Goal: Task Accomplishment & Management: Complete application form

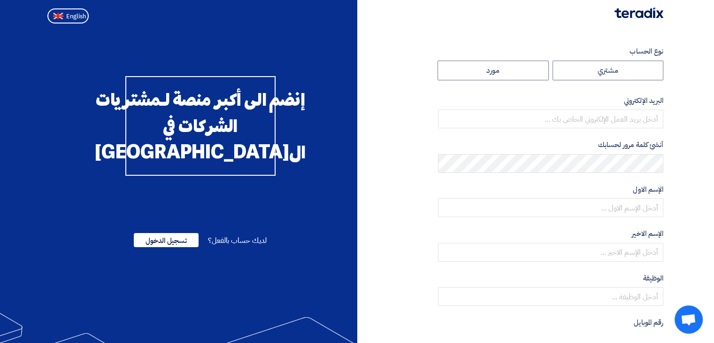
radio input "true"
type input "[PERSON_NAME][EMAIL_ADDRESS][DOMAIN_NAME]"
type input "Kayan Group"
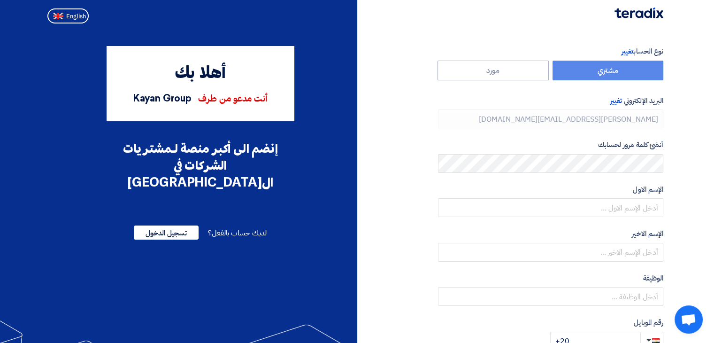
click at [48, 157] on div "أهلا بك أنت مدعو من طرف Kayan Group إنضم الى أكبر منصة لـمشتريات الشركات في الش…" at bounding box center [201, 271] width 314 height 450
click at [61, 15] on img at bounding box center [58, 16] width 10 height 7
type input "Register"
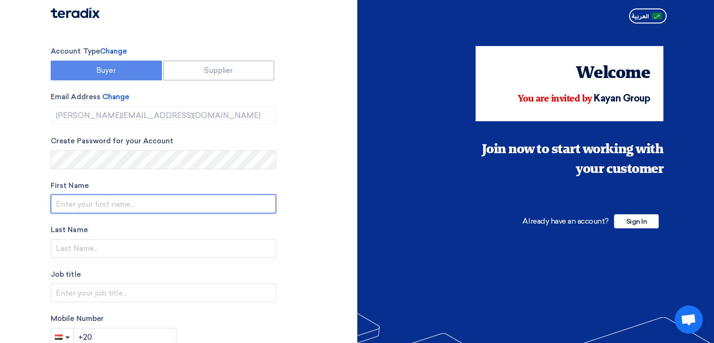
click at [150, 207] on input "text" at bounding box center [163, 203] width 225 height 19
type input "[PERSON_NAME]"
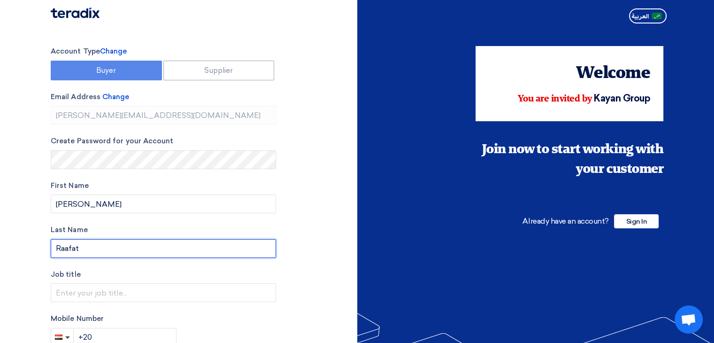
type input "Raafat"
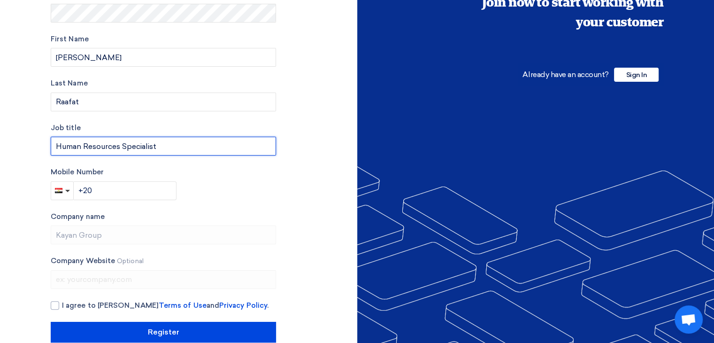
scroll to position [164, 0]
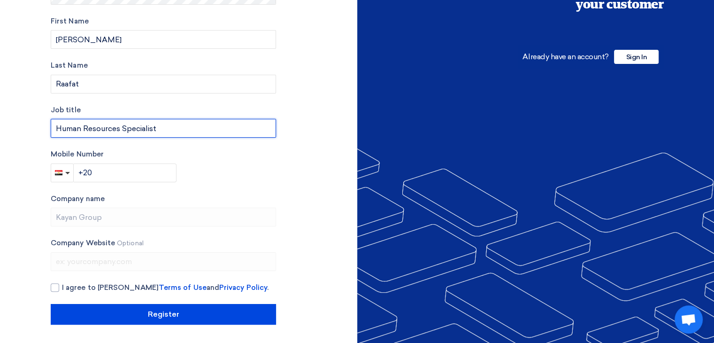
type input "Human Resources Specialist"
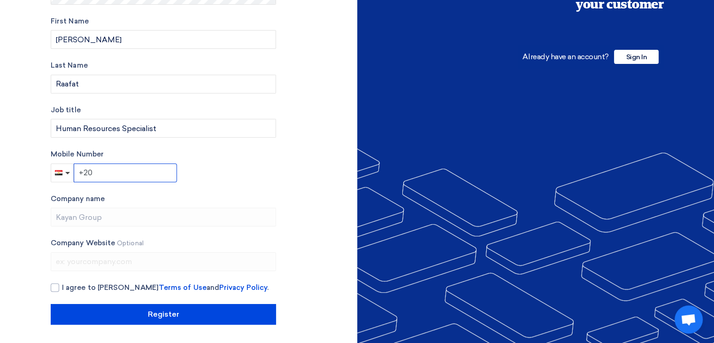
click at [113, 176] on input "+20" at bounding box center [125, 172] width 103 height 19
type input "[PHONE_NUMBER]"
click at [55, 290] on div at bounding box center [55, 287] width 8 height 8
click at [62, 290] on input "I agree to [PERSON_NAME] Terms of Use and Privacy Policy ." at bounding box center [174, 291] width 225 height 19
checkbox input "true"
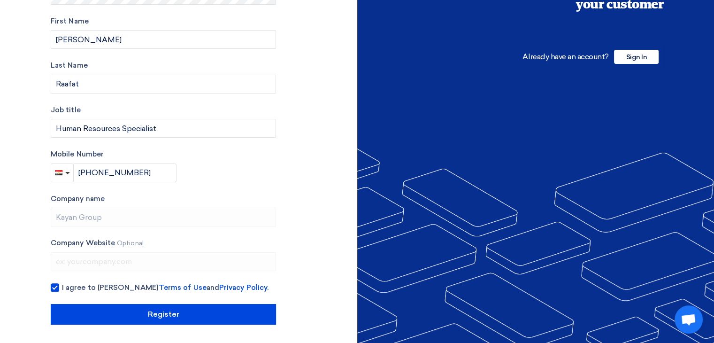
scroll to position [0, 0]
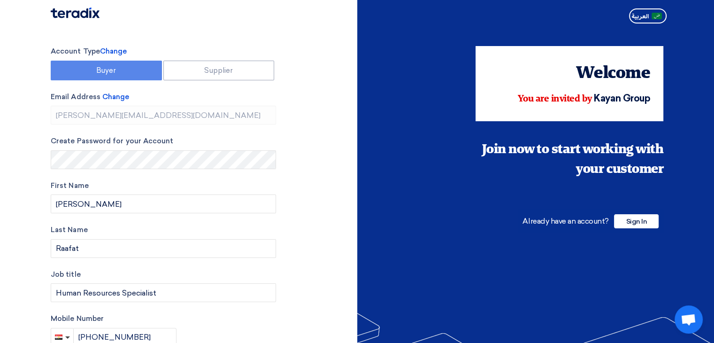
click at [158, 50] on label "Account Type Change" at bounding box center [163, 51] width 225 height 11
click at [117, 52] on span "Change" at bounding box center [113, 51] width 27 height 8
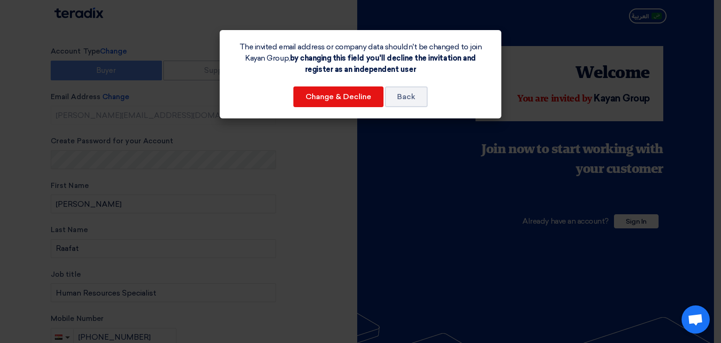
click at [280, 183] on modal-container "The invited email address or company data shouldn't be changed to join Kayan Gr…" at bounding box center [360, 171] width 721 height 343
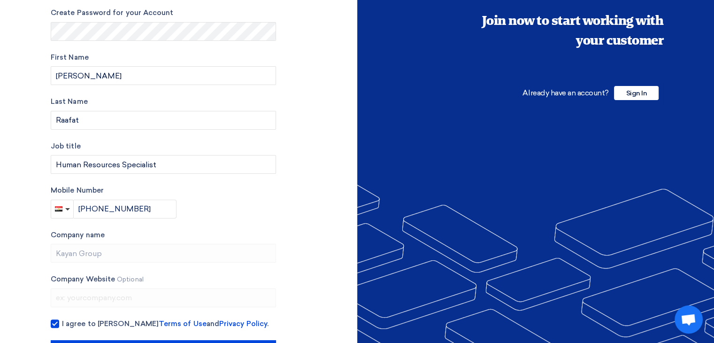
scroll to position [164, 0]
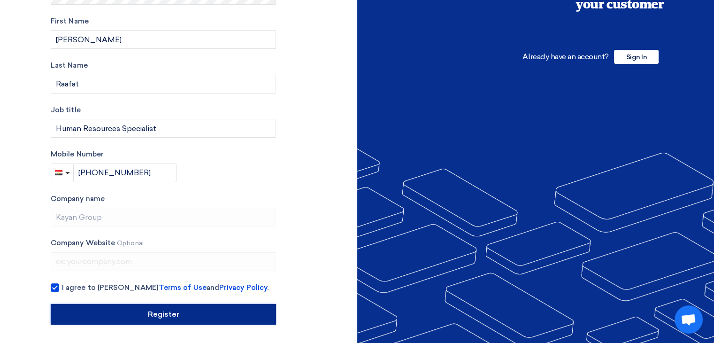
click at [179, 315] on input "Register" at bounding box center [163, 314] width 225 height 21
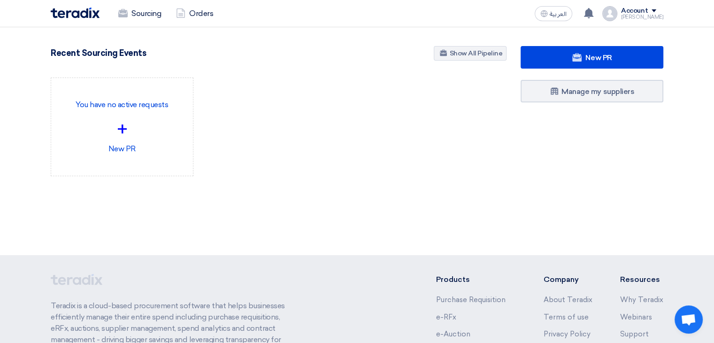
click at [1, 113] on section "New PR Submit your requirements with a variety of sourcing events: RFP/RFQ/Auct…" at bounding box center [357, 133] width 714 height 213
click at [101, 239] on section "New PR Submit your requirements with a variety of sourcing events: RFP/RFQ/Auct…" at bounding box center [357, 133] width 714 height 213
click at [100, 238] on section "New PR Submit your requirements with a variety of sourcing events: RFP/RFQ/Auct…" at bounding box center [357, 133] width 714 height 213
click at [260, 203] on div "New PR Submit your requirements with a variety of sourcing events: RFP/RFQ/Auct…" at bounding box center [279, 126] width 470 height 160
